Goal: Entertainment & Leisure: Consume media (video, audio)

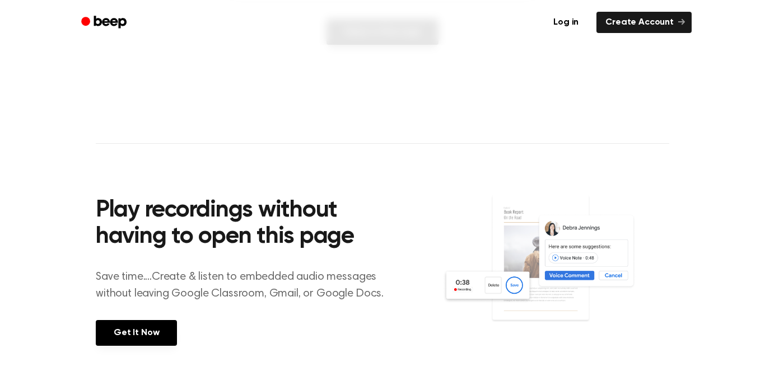
scroll to position [296, 0]
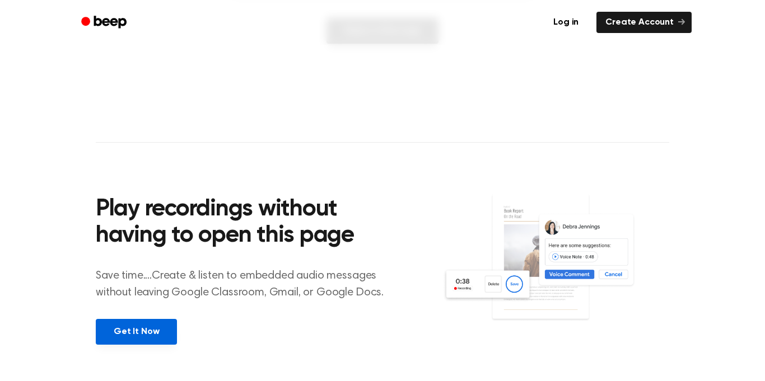
click at [158, 327] on link "Get It Now" at bounding box center [136, 332] width 81 height 26
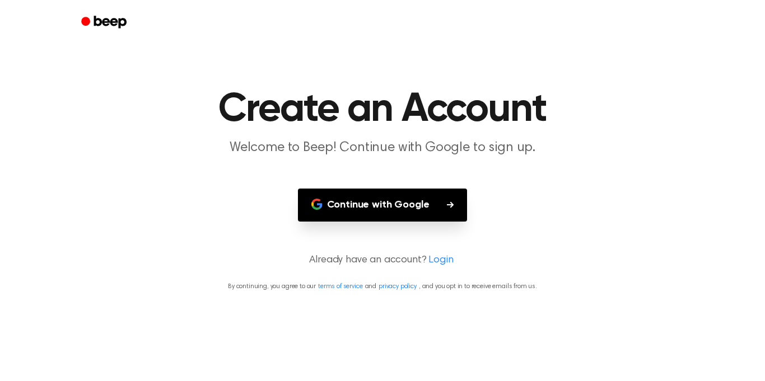
click at [389, 202] on button "Continue with Google" at bounding box center [383, 205] width 170 height 33
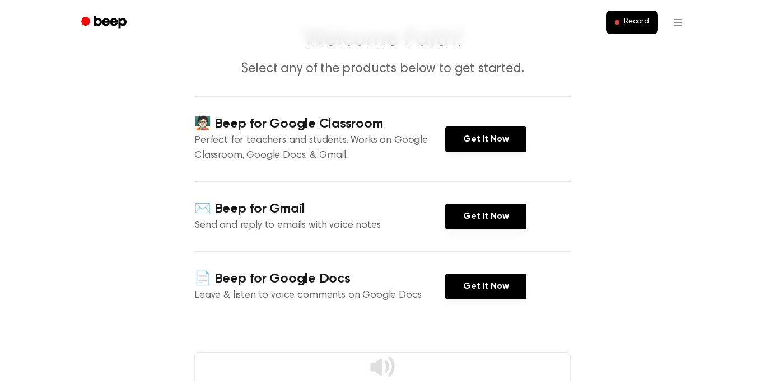
scroll to position [61, 0]
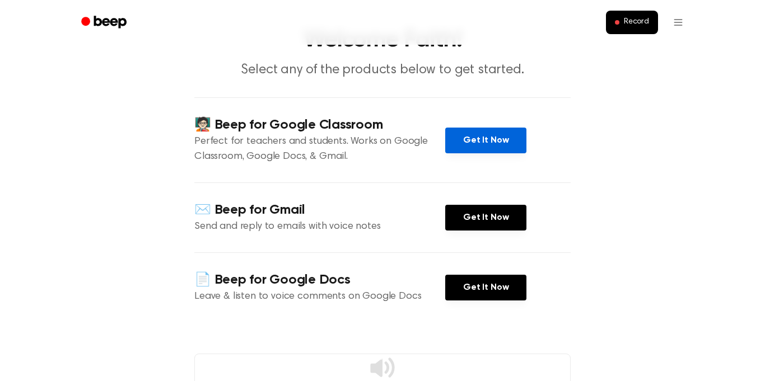
click at [493, 145] on link "Get It Now" at bounding box center [485, 141] width 81 height 26
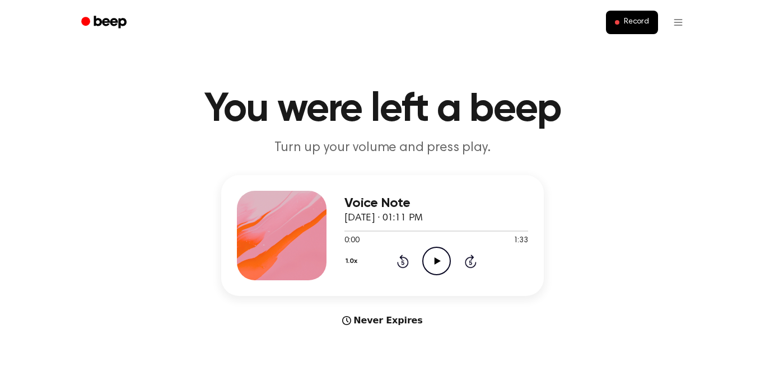
click at [429, 261] on icon "Play Audio" at bounding box center [436, 261] width 29 height 29
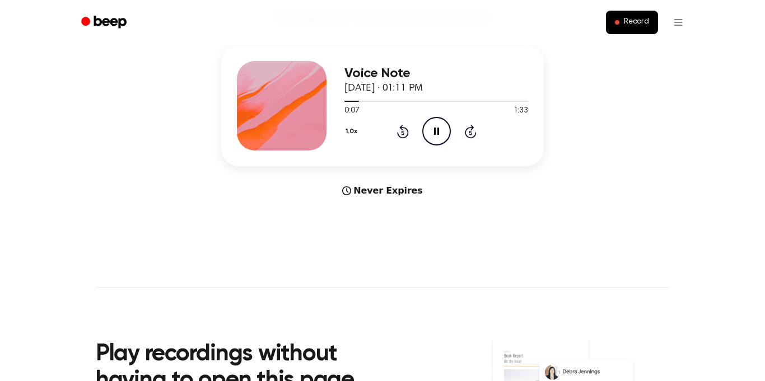
scroll to position [134, 0]
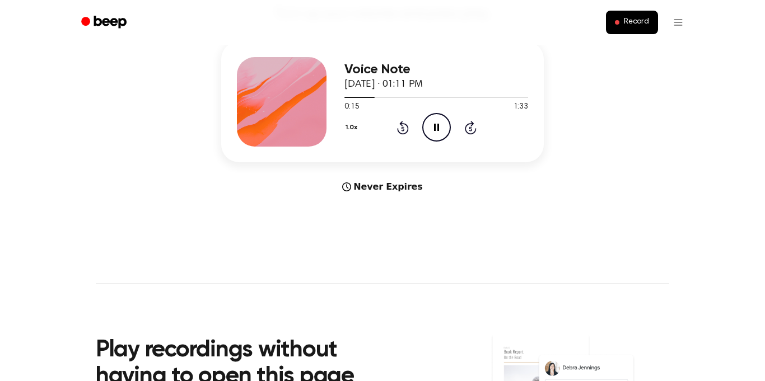
click at [405, 127] on icon "Rewind 5 seconds" at bounding box center [402, 127] width 12 height 15
click at [354, 129] on button "1.0x" at bounding box center [352, 127] width 17 height 19
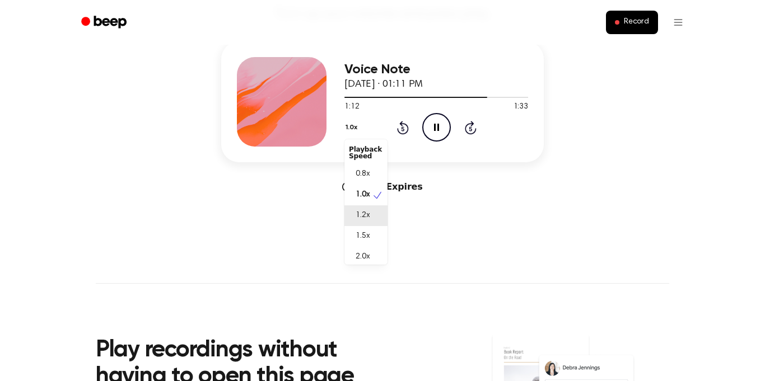
click at [370, 212] on span "1.2x" at bounding box center [363, 216] width 14 height 12
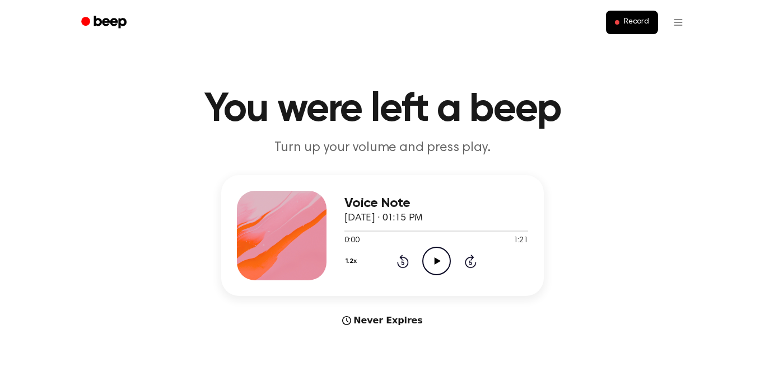
click at [438, 268] on icon "Play Audio" at bounding box center [436, 261] width 29 height 29
click at [587, 155] on p "Turn up your volume and press play." at bounding box center [382, 148] width 430 height 18
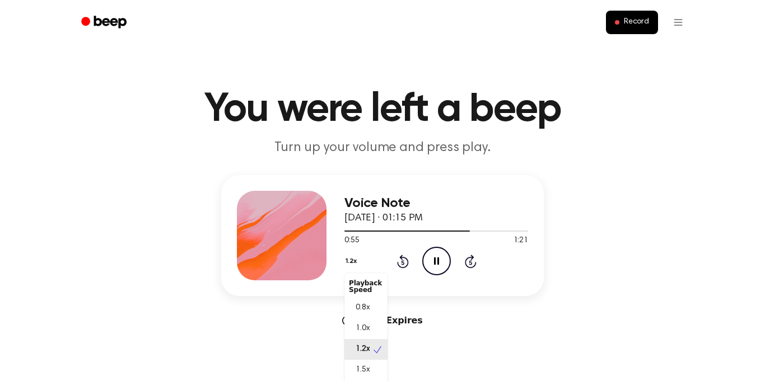
click at [352, 269] on button "1.2x" at bounding box center [352, 261] width 16 height 19
click at [362, 372] on span "1.5x" at bounding box center [363, 370] width 14 height 12
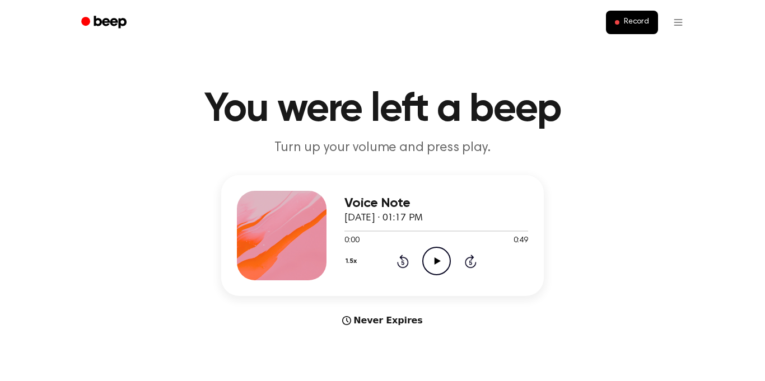
click at [443, 264] on icon "Play Audio" at bounding box center [436, 261] width 29 height 29
click at [358, 273] on div "1.5x Rewind 5 seconds Pause Audio Skip 5 seconds" at bounding box center [436, 261] width 184 height 29
click at [435, 259] on icon at bounding box center [437, 261] width 6 height 7
click at [426, 259] on icon "Play Audio" at bounding box center [436, 261] width 29 height 29
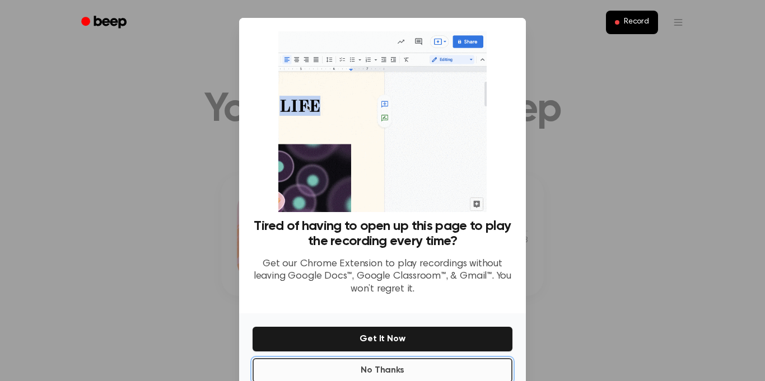
click at [417, 366] on button "No Thanks" at bounding box center [383, 370] width 260 height 25
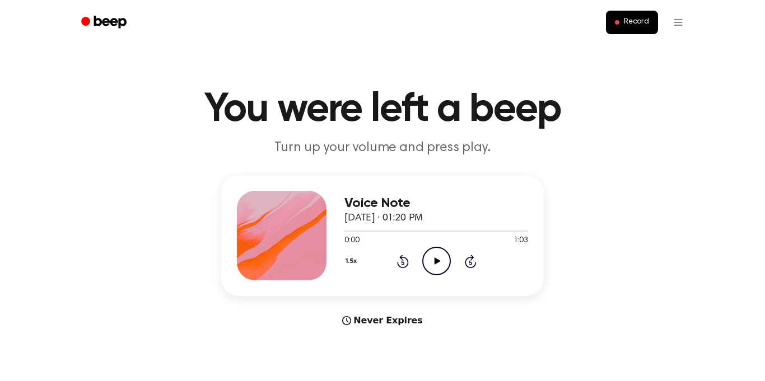
click at [437, 258] on icon "Play Audio" at bounding box center [436, 261] width 29 height 29
click at [350, 258] on button "1.5x" at bounding box center [352, 261] width 16 height 19
click at [467, 308] on div "Voice Note [DATE] · 01:20 PM 0:27 1:03 Your browser does not support the [objec…" at bounding box center [382, 251] width 738 height 152
click at [467, 232] on div at bounding box center [436, 230] width 184 height 9
